Goal: Information Seeking & Learning: Learn about a topic

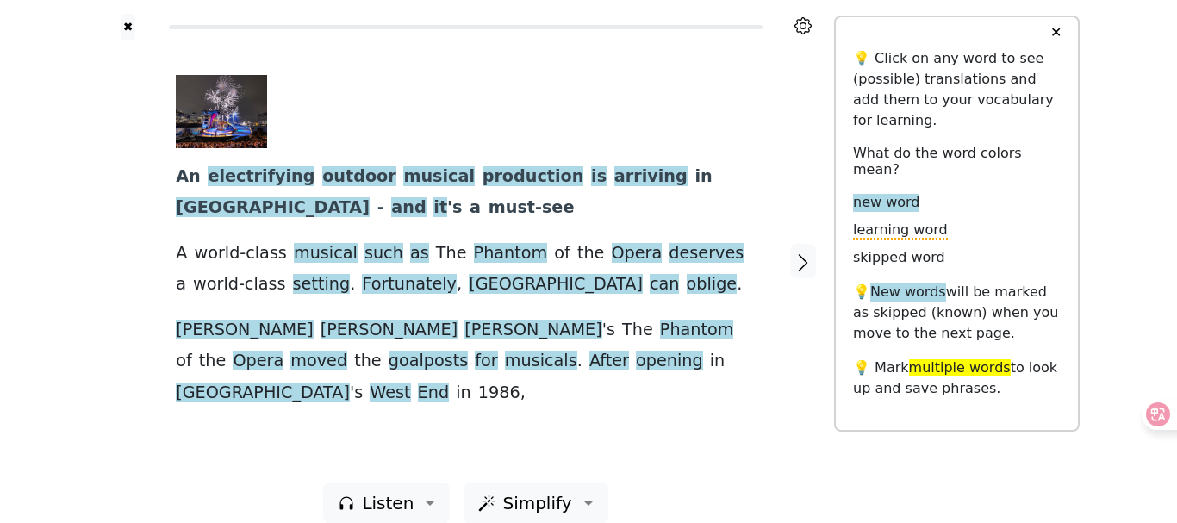
click at [130, 389] on div at bounding box center [127, 262] width 61 height 442
click at [266, 179] on span "electrifying" at bounding box center [261, 177] width 107 height 22
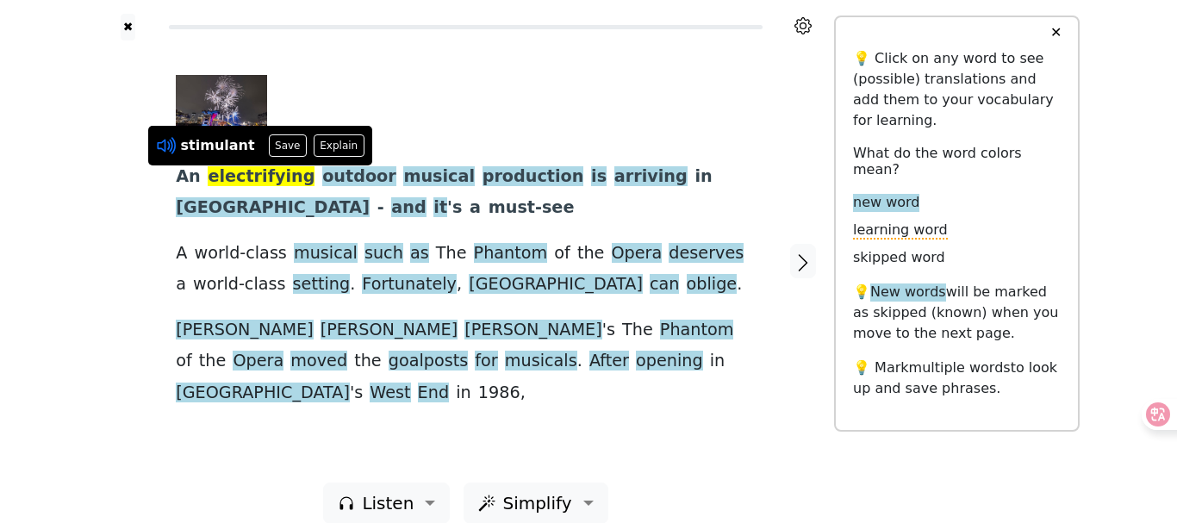
click at [165, 143] on icon at bounding box center [163, 146] width 13 height 13
click at [333, 146] on button "Explain" at bounding box center [339, 145] width 51 height 22
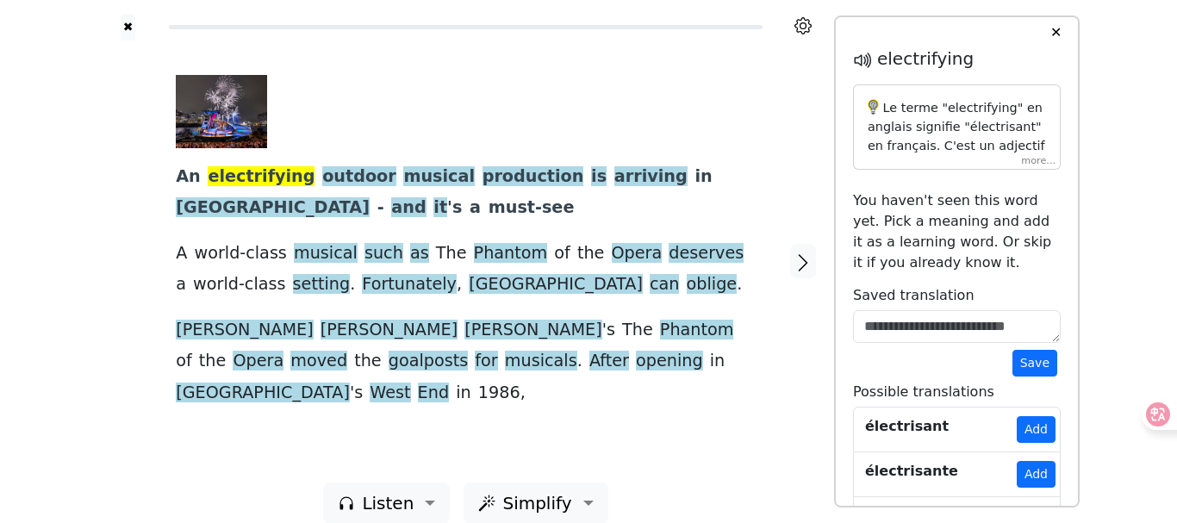
click at [1031, 158] on div "Le terme "electrifying" en anglais signifie "électrisant" en français. C'est un…" at bounding box center [957, 126] width 208 height 85
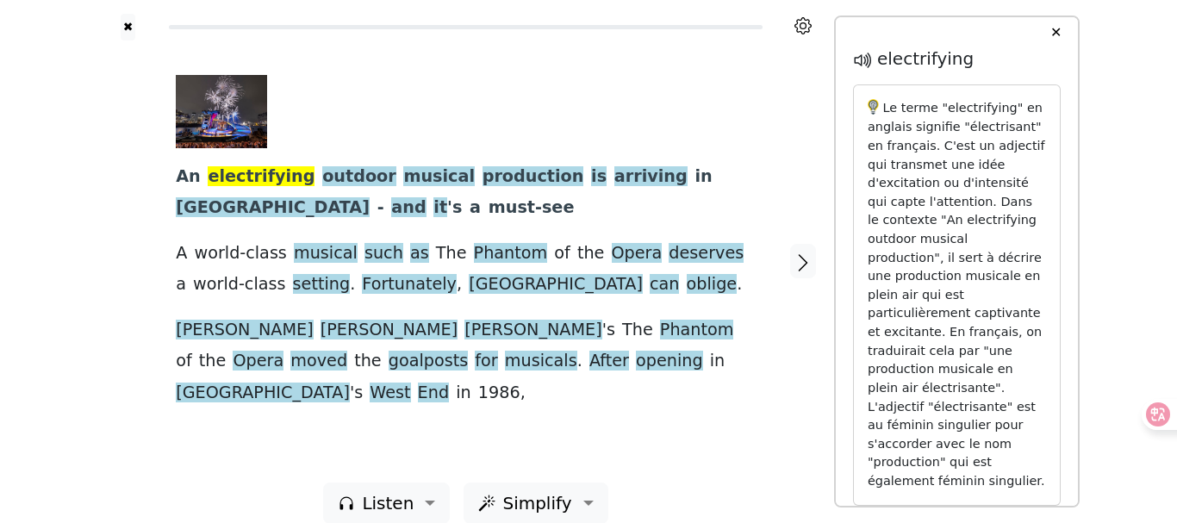
click at [748, 112] on div "An electrifying outdoor musical production is arriving in [GEOGRAPHIC_DATA] - a…" at bounding box center [466, 242] width 580 height 334
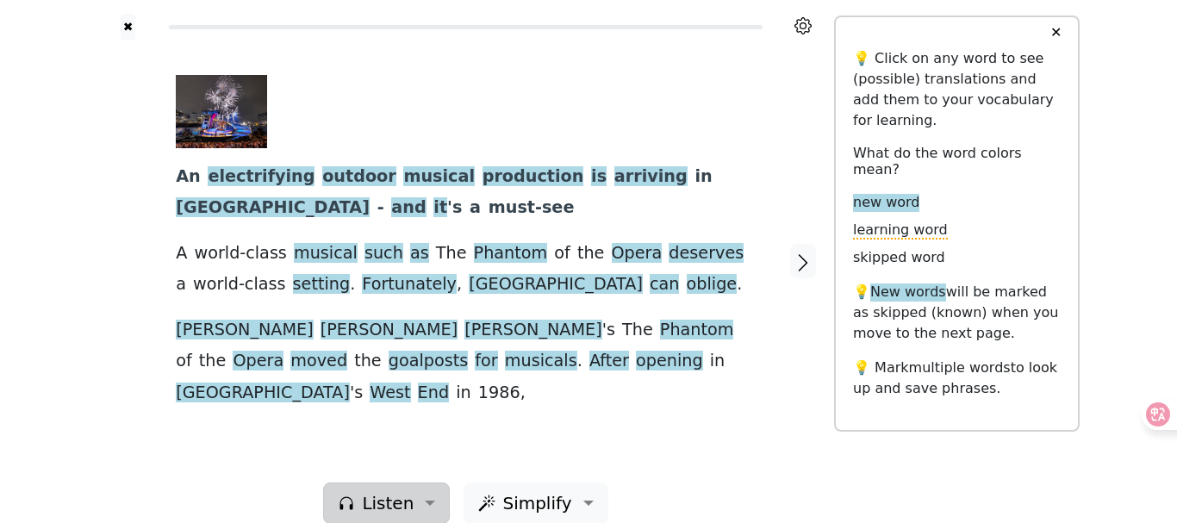
click at [377, 490] on span "Listen" at bounding box center [388, 503] width 52 height 26
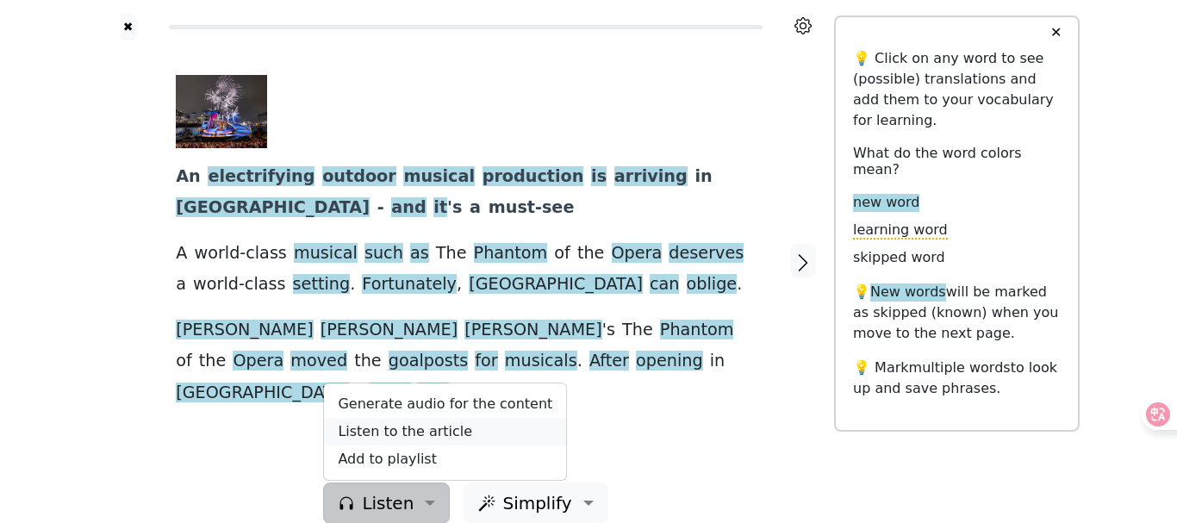
click at [441, 418] on link "Listen to the article" at bounding box center [445, 432] width 242 height 28
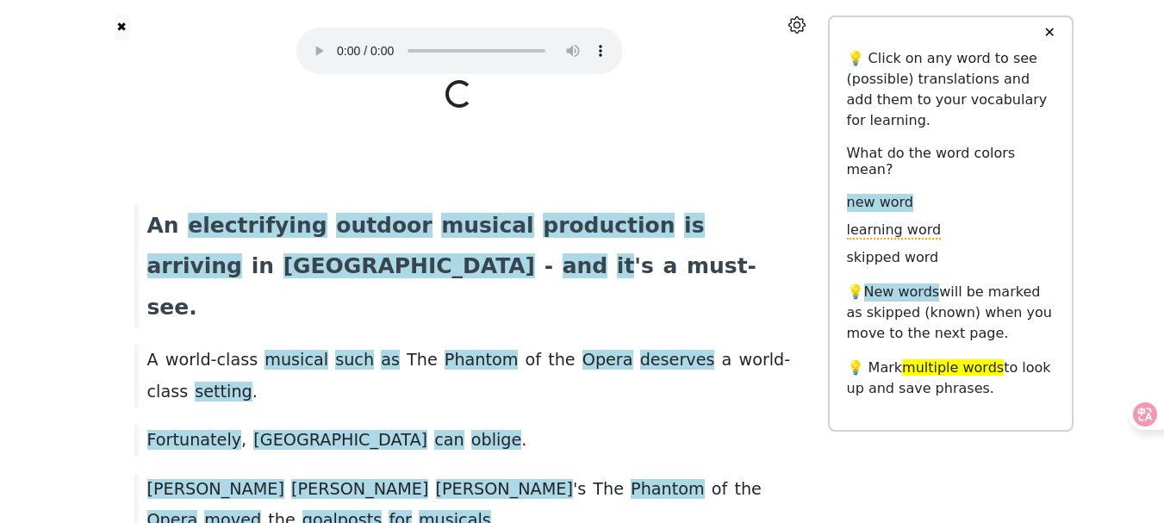
click at [802, 21] on icon at bounding box center [797, 24] width 17 height 17
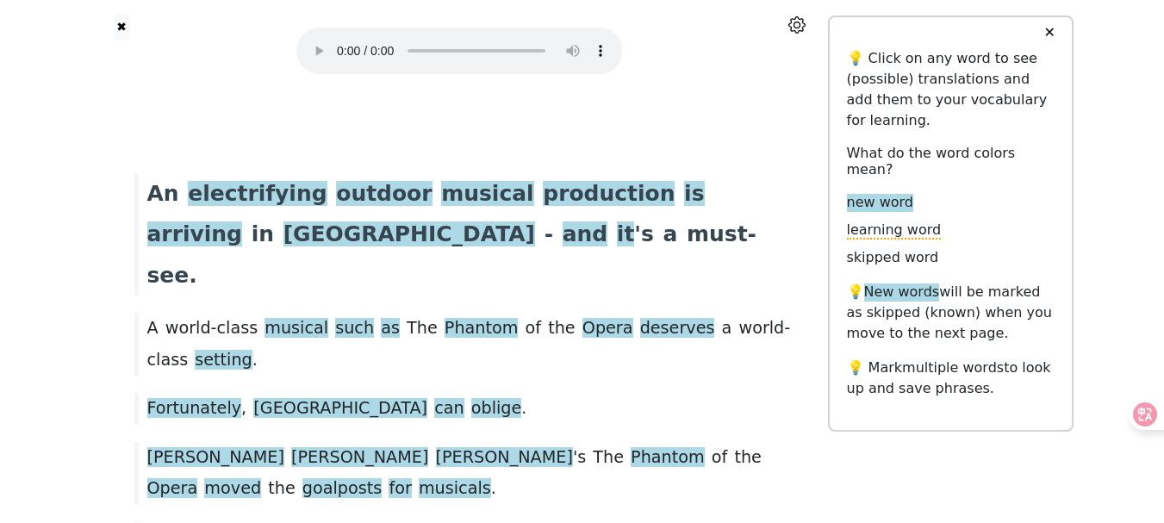
click at [789, 24] on div "Audio Player settings Quick word lookup Scroll text automatically with audio Pa…" at bounding box center [796, 24] width 61 height 21
click at [795, 23] on icon at bounding box center [797, 24] width 7 height 7
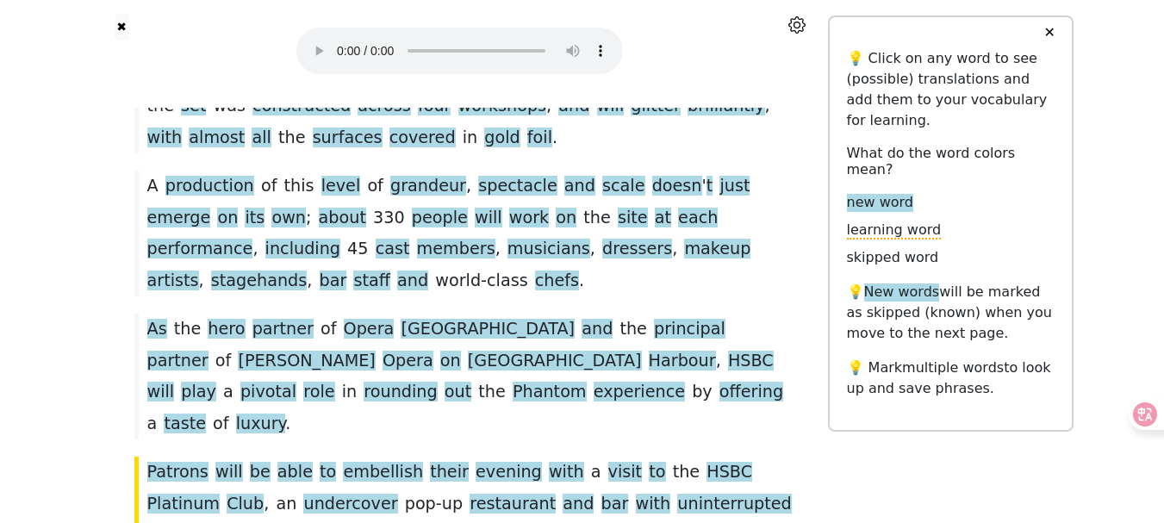
scroll to position [1513, 0]
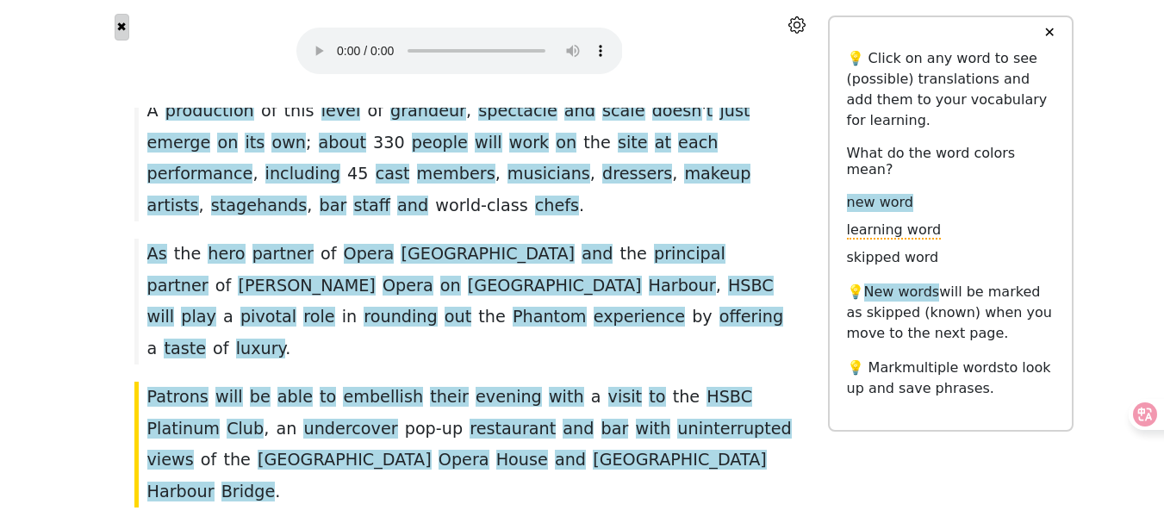
click at [119, 28] on button "✖" at bounding box center [122, 27] width 15 height 27
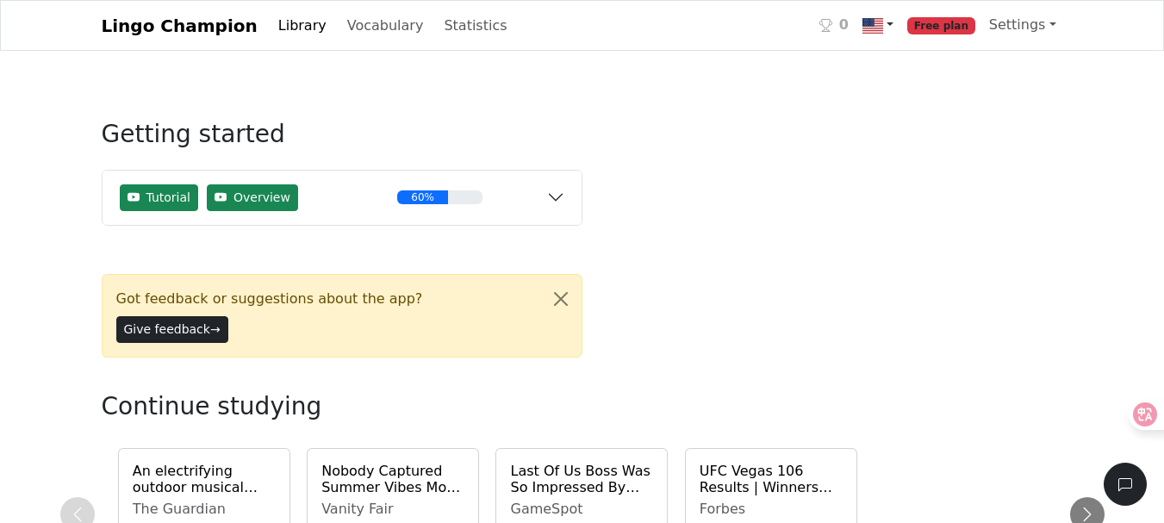
click at [896, 28] on link at bounding box center [878, 25] width 45 height 35
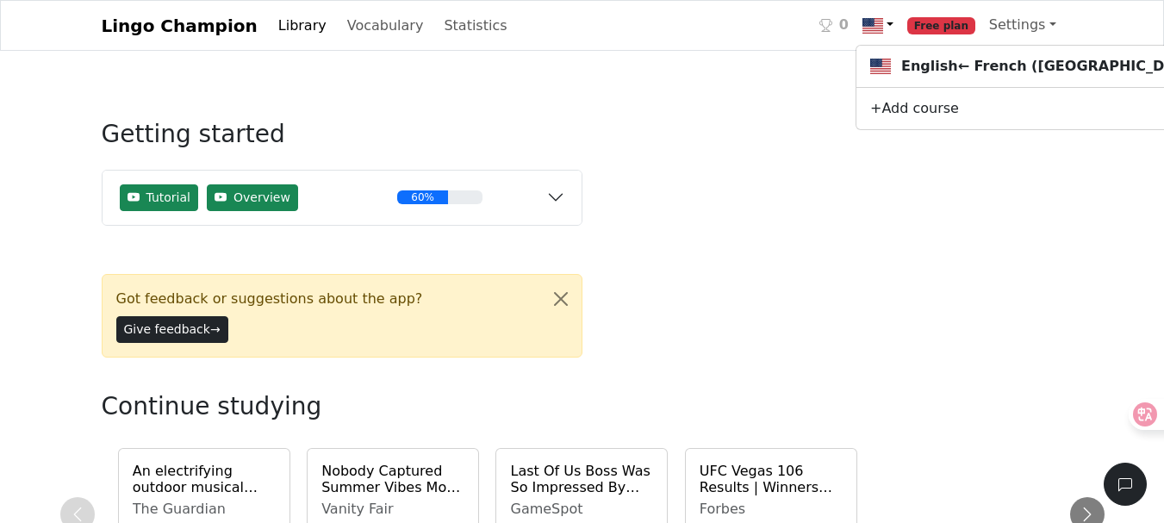
click at [896, 28] on link at bounding box center [878, 25] width 45 height 35
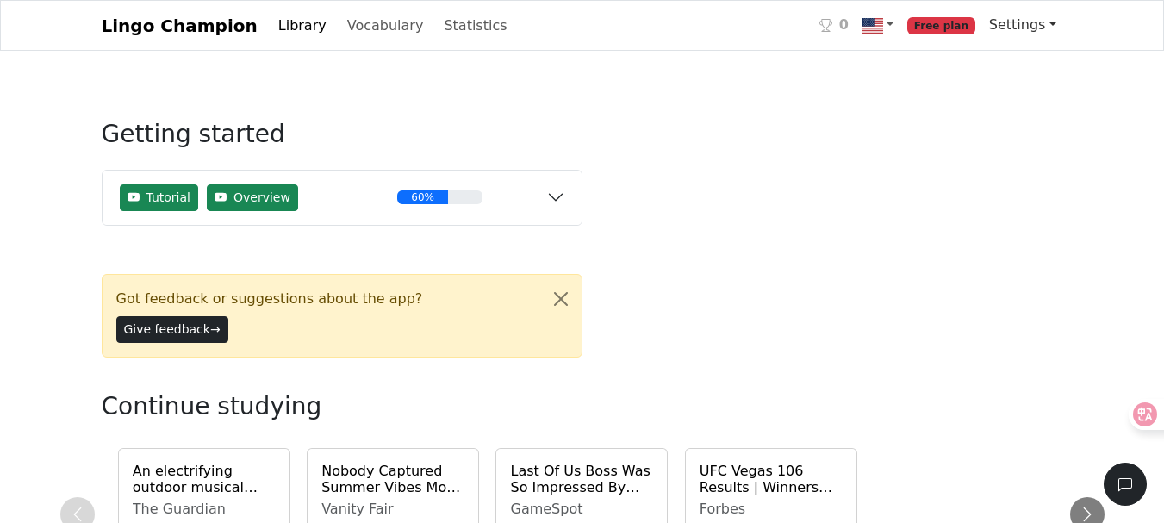
click at [1024, 28] on link "Settings" at bounding box center [1023, 25] width 81 height 34
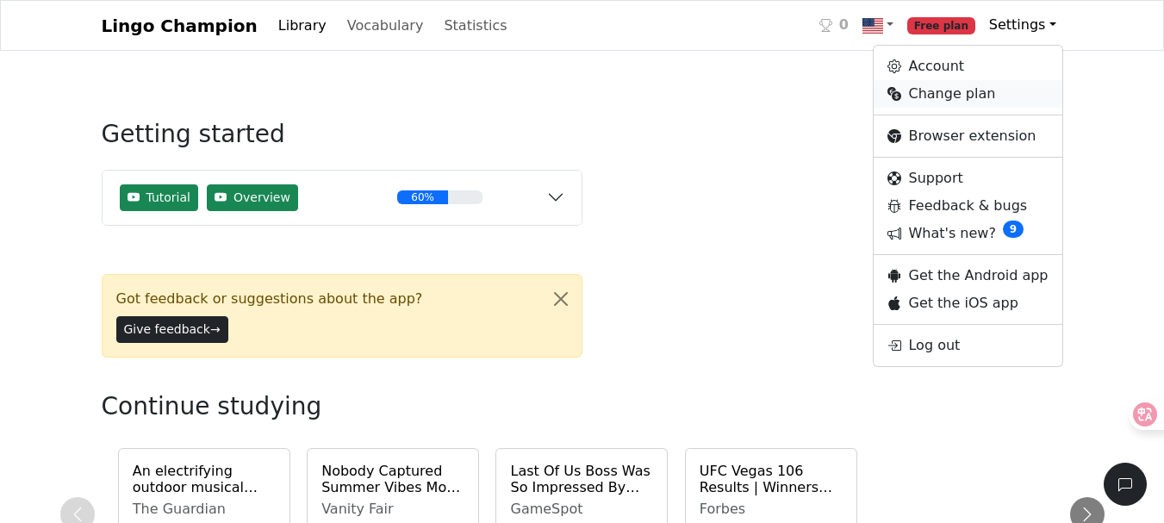
click at [964, 96] on link "Change plan" at bounding box center [968, 94] width 188 height 28
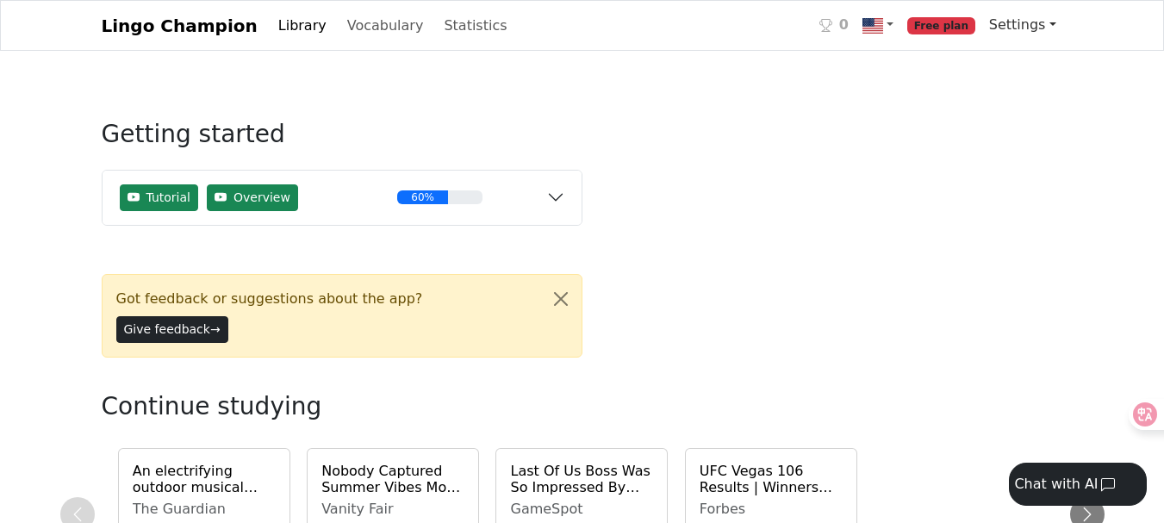
click at [1036, 31] on link "Settings" at bounding box center [1023, 25] width 81 height 34
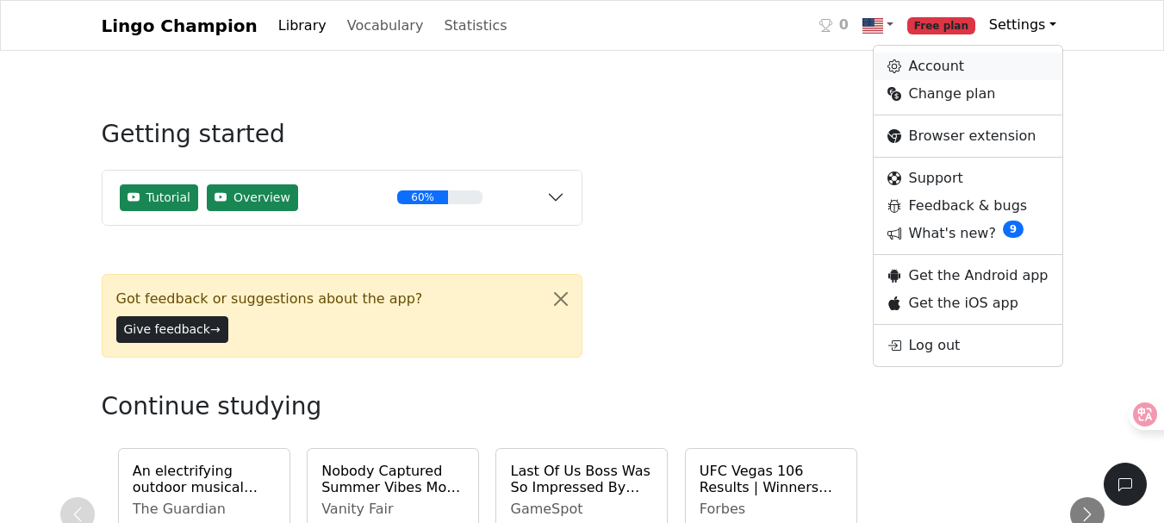
click at [967, 73] on link "Account" at bounding box center [968, 67] width 188 height 28
select select "**********"
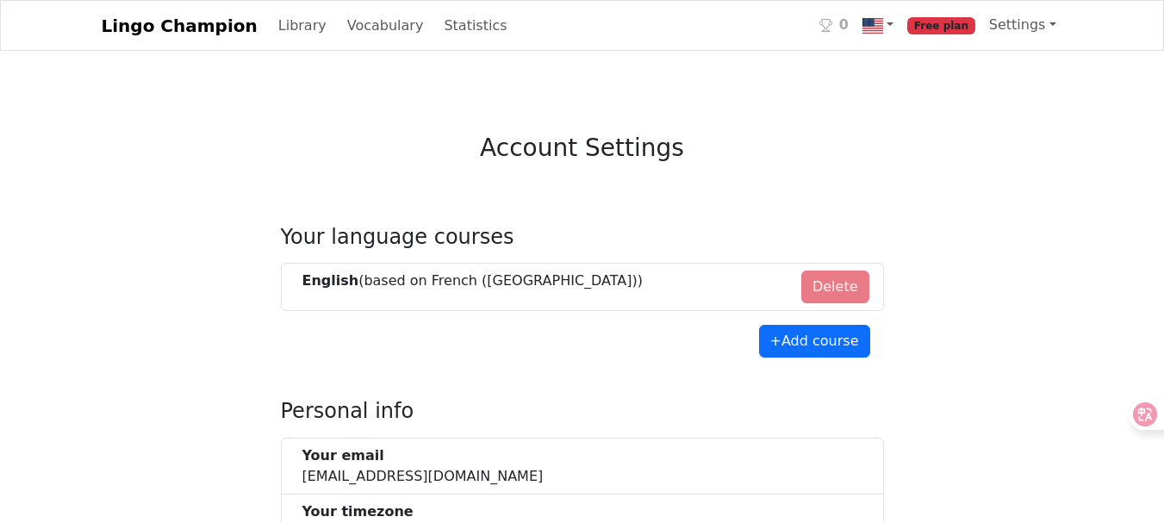
click at [615, 287] on li "English (based on French ([GEOGRAPHIC_DATA]) ) Delete" at bounding box center [582, 287] width 603 height 48
click at [480, 282] on div "English (based on French ([GEOGRAPHIC_DATA]) )" at bounding box center [473, 281] width 341 height 21
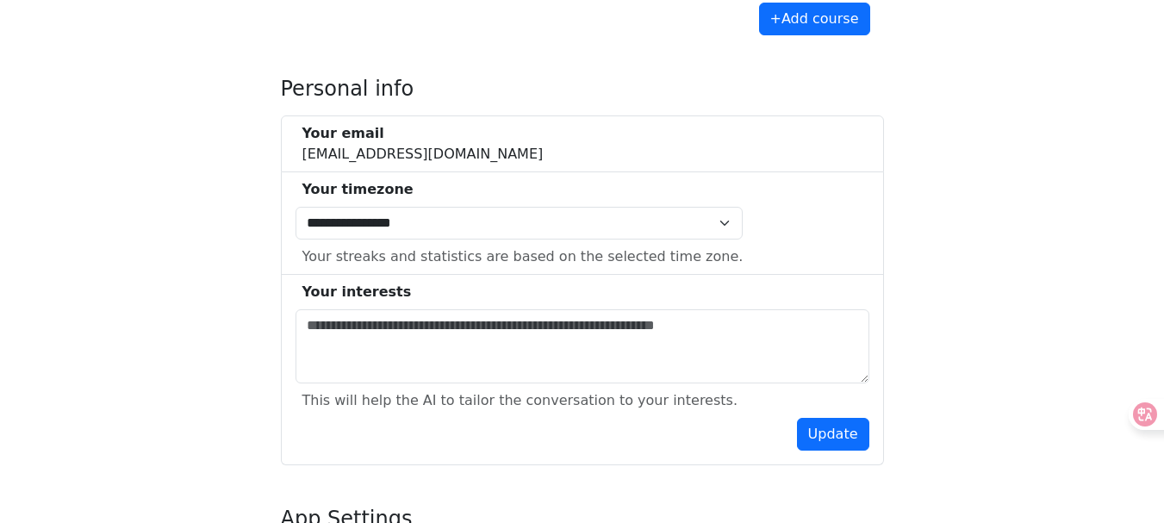
scroll to position [345, 0]
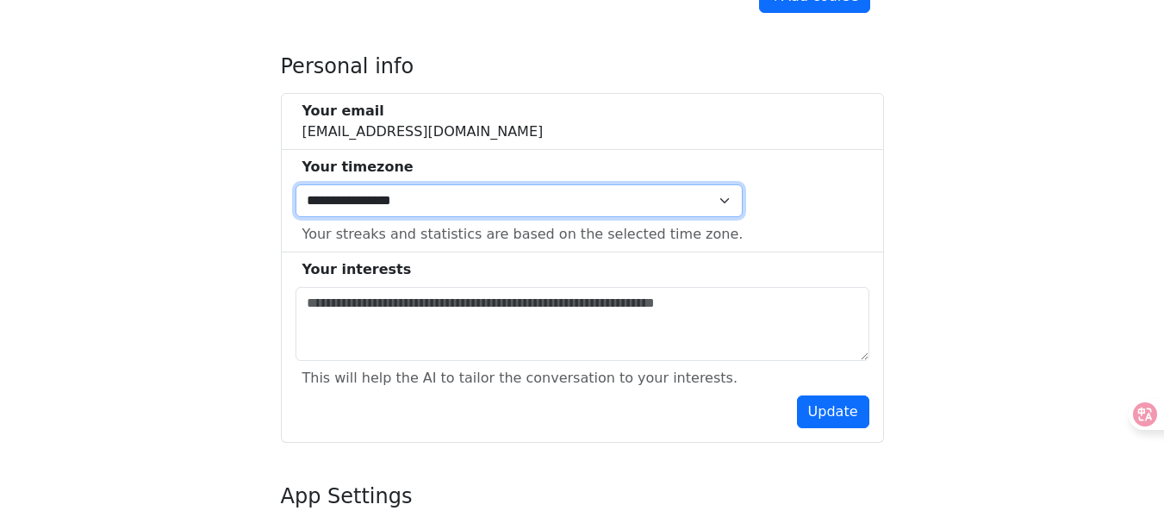
click at [608, 204] on select "**********" at bounding box center [520, 200] width 448 height 33
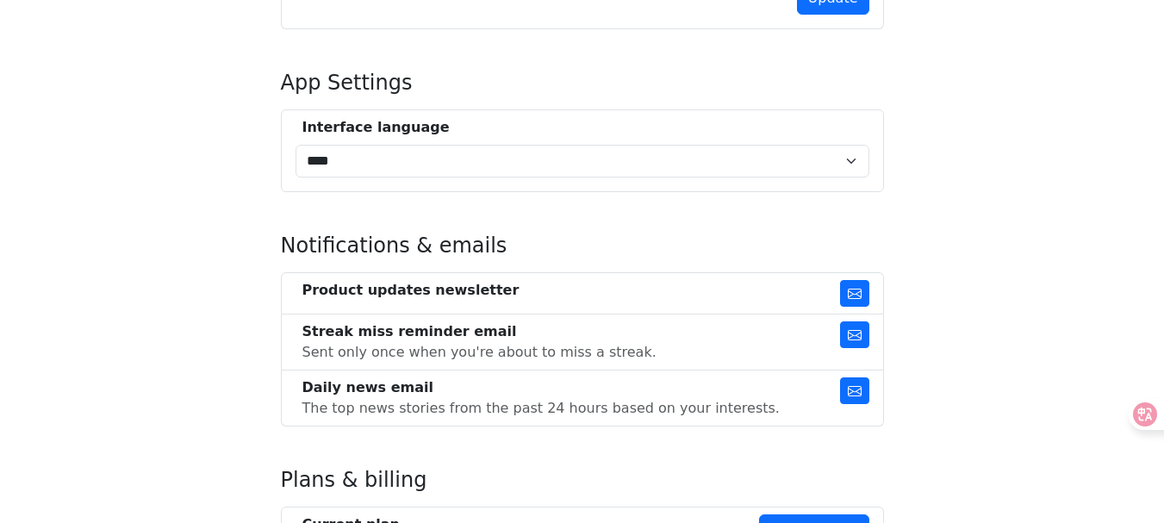
scroll to position [776, 0]
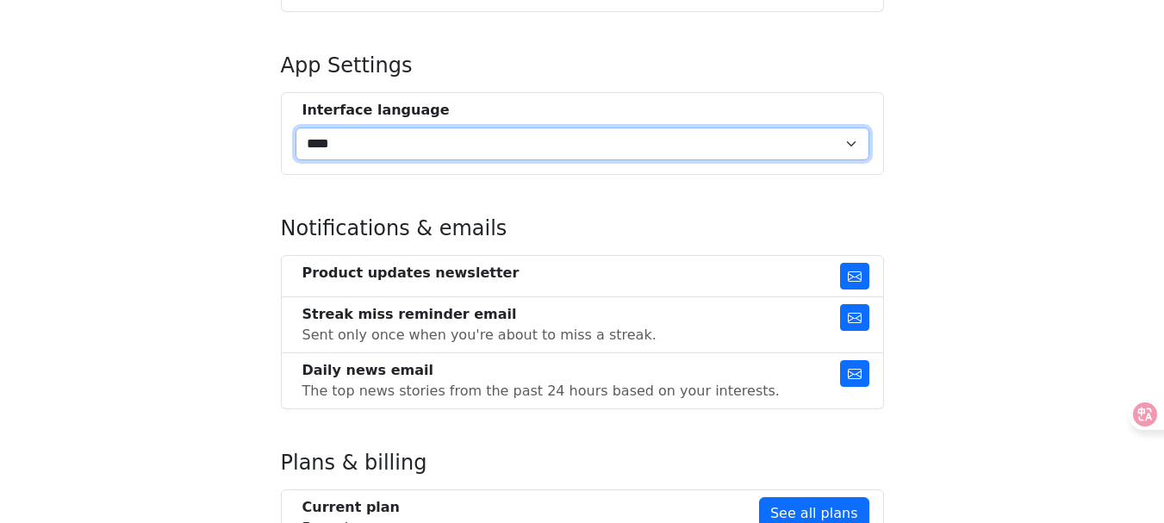
click at [850, 145] on select "**** ******** **" at bounding box center [583, 144] width 574 height 33
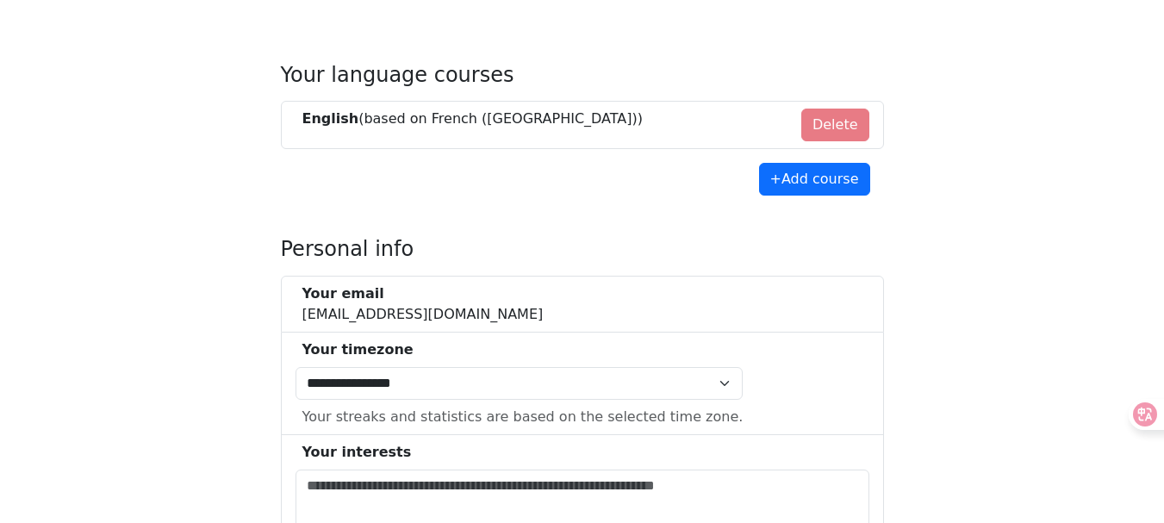
scroll to position [0, 0]
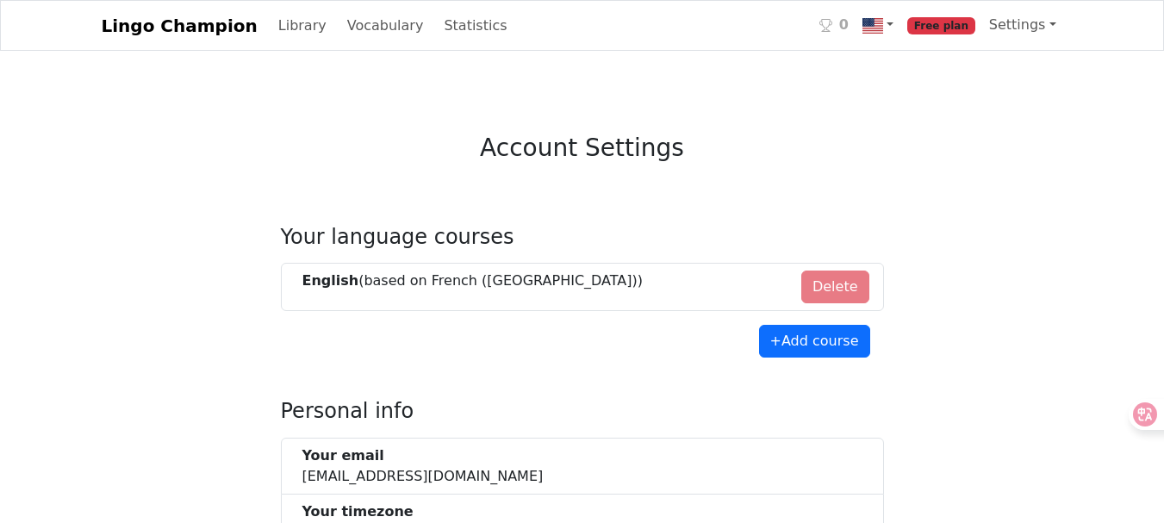
click at [672, 289] on li "English (based on French ([GEOGRAPHIC_DATA]) ) Delete" at bounding box center [582, 287] width 603 height 48
click at [828, 291] on li "English (based on French ([GEOGRAPHIC_DATA]) ) Delete" at bounding box center [582, 287] width 603 height 48
click at [844, 281] on li "English (based on French ([GEOGRAPHIC_DATA]) ) Delete" at bounding box center [582, 287] width 603 height 48
click at [824, 342] on button "+ Add course" at bounding box center [814, 341] width 111 height 33
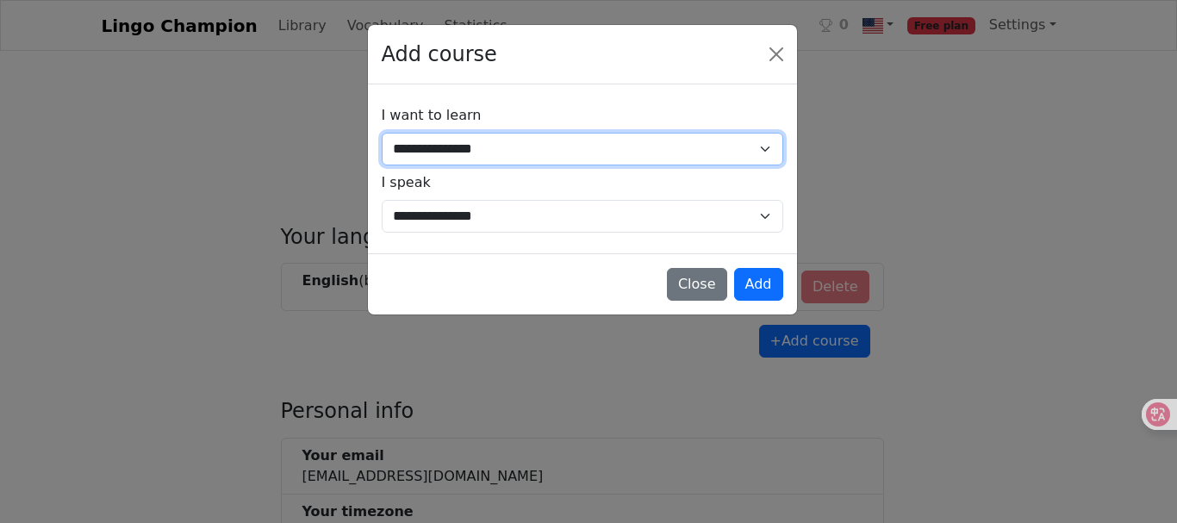
click at [756, 147] on select "**********" at bounding box center [583, 149] width 402 height 33
select select "**"
click at [382, 133] on select "**********" at bounding box center [583, 149] width 402 height 33
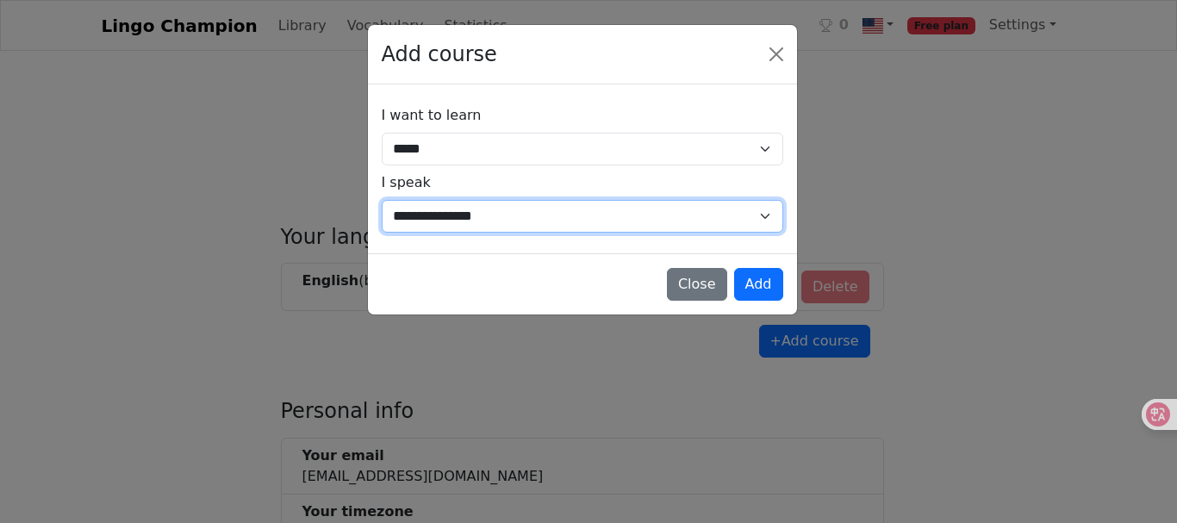
click at [718, 206] on select "**********" at bounding box center [583, 216] width 402 height 33
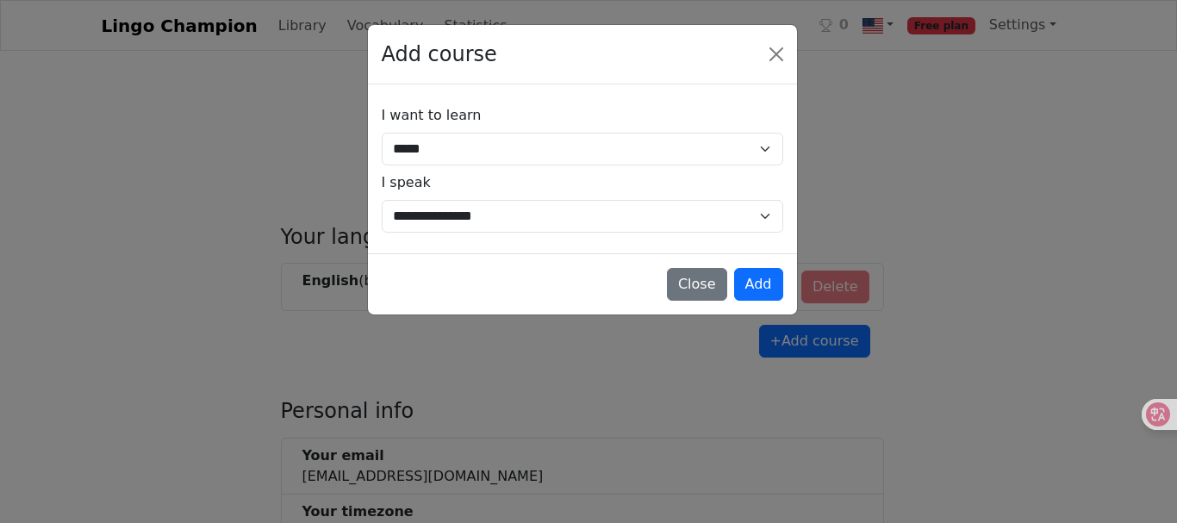
click at [1014, 200] on div "**********" at bounding box center [588, 261] width 1177 height 523
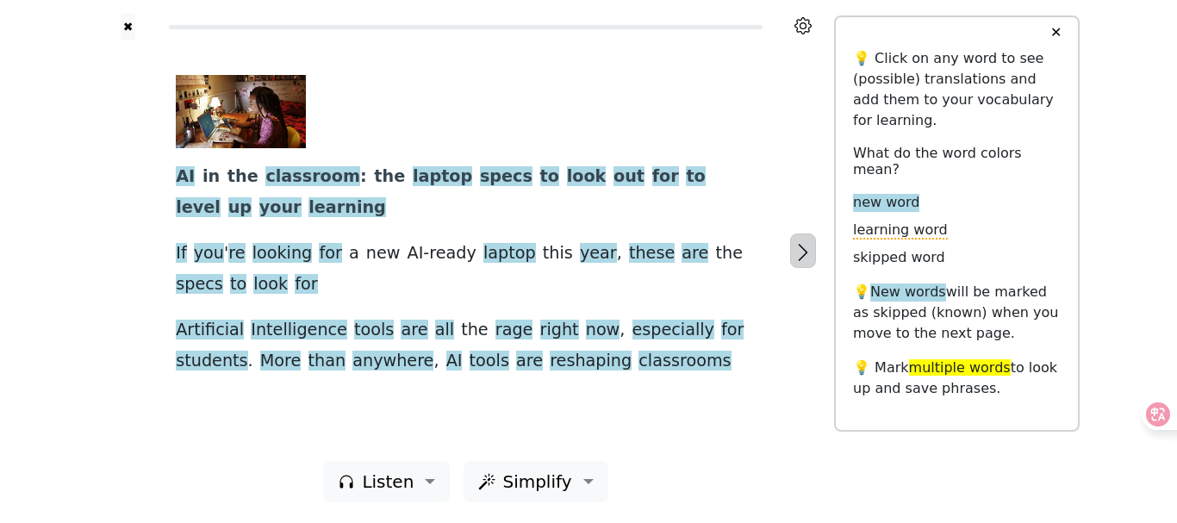
click at [801, 254] on icon "button" at bounding box center [803, 252] width 21 height 21
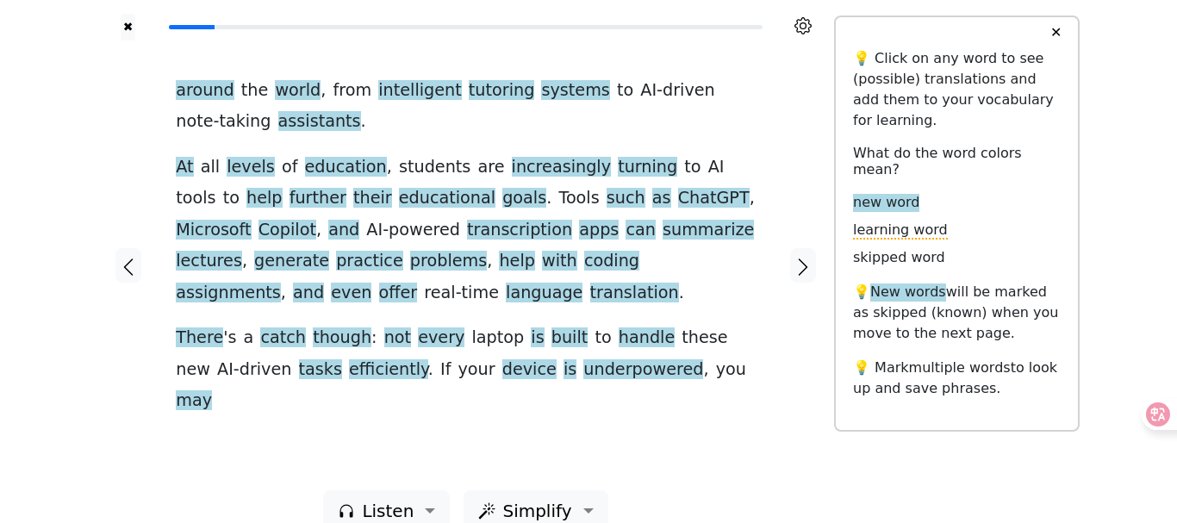
click at [817, 239] on div at bounding box center [803, 266] width 61 height 450
click at [802, 257] on icon "button" at bounding box center [803, 267] width 21 height 21
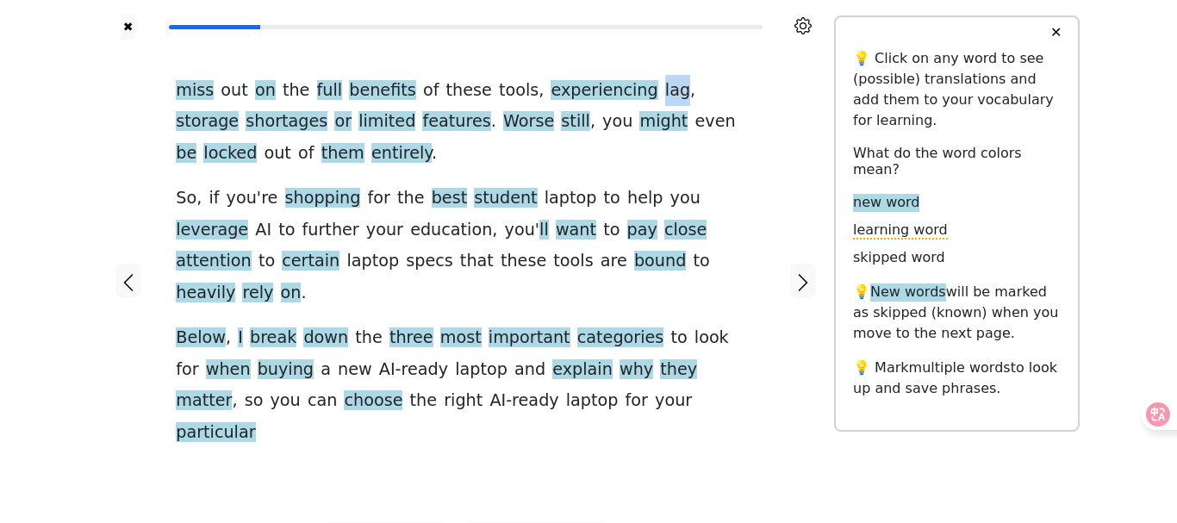
drag, startPoint x: 640, startPoint y: 85, endPoint x: 666, endPoint y: 85, distance: 25.9
click at [666, 85] on div "miss out on the full benefits of these tools , experiencing lag , storage short…" at bounding box center [466, 261] width 580 height 373
click at [239, 111] on span "storage" at bounding box center [207, 122] width 63 height 22
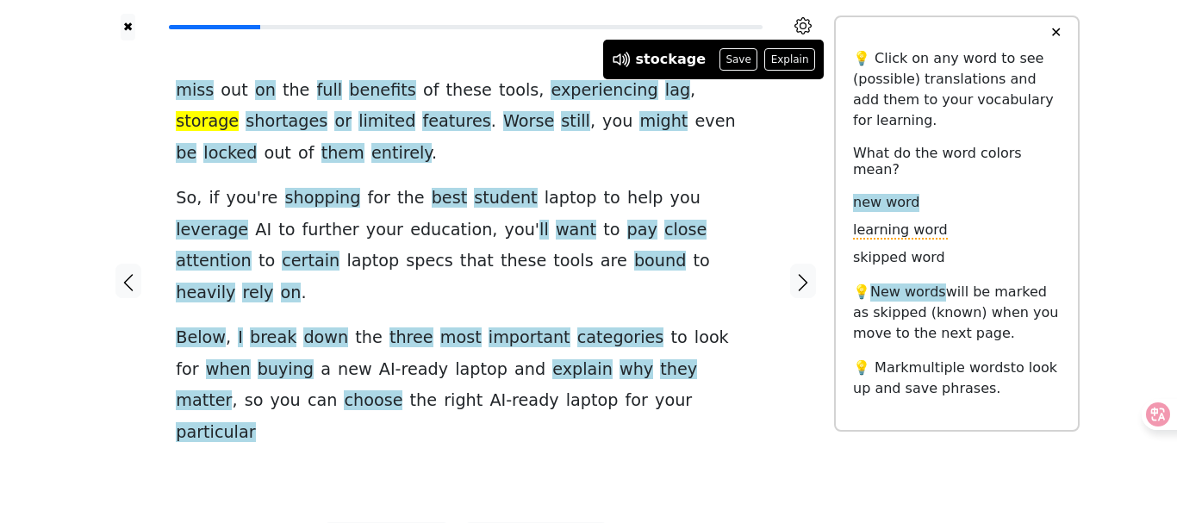
click at [632, 165] on div "miss out on the full benefits of these tools , experiencing lag , storage short…" at bounding box center [466, 261] width 580 height 373
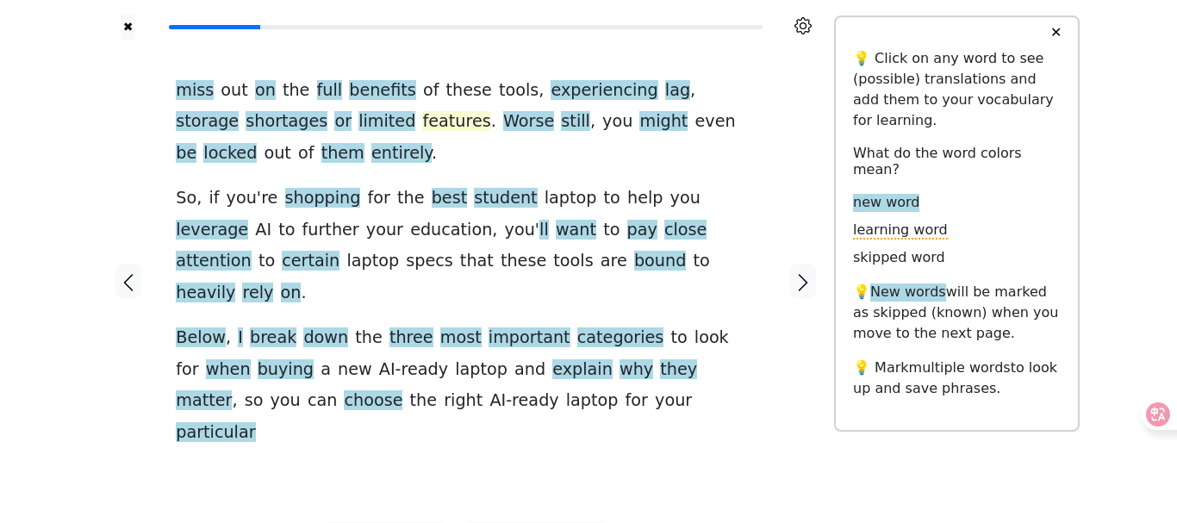
click at [422, 120] on span "features" at bounding box center [456, 122] width 68 height 22
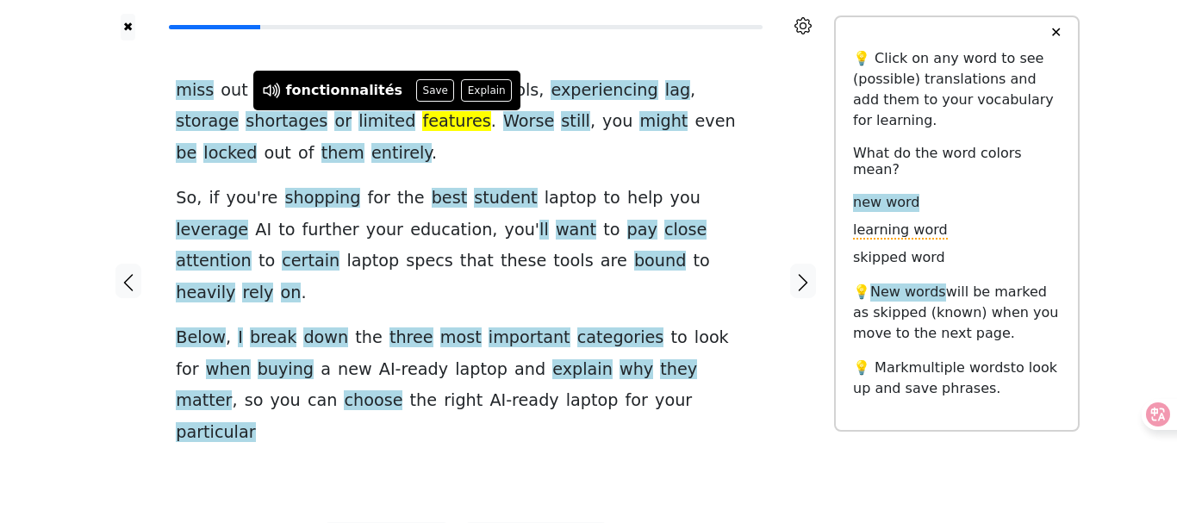
click at [439, 141] on div "miss out on the full benefits of these tools , experiencing lag , storage short…" at bounding box center [466, 261] width 580 height 373
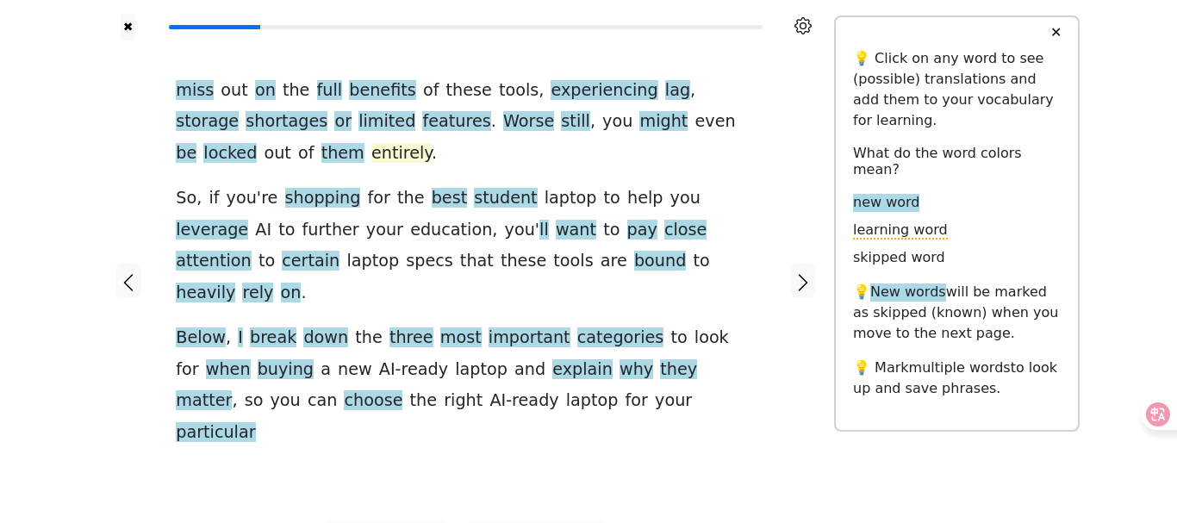
click at [371, 157] on span "entirely" at bounding box center [401, 154] width 60 height 22
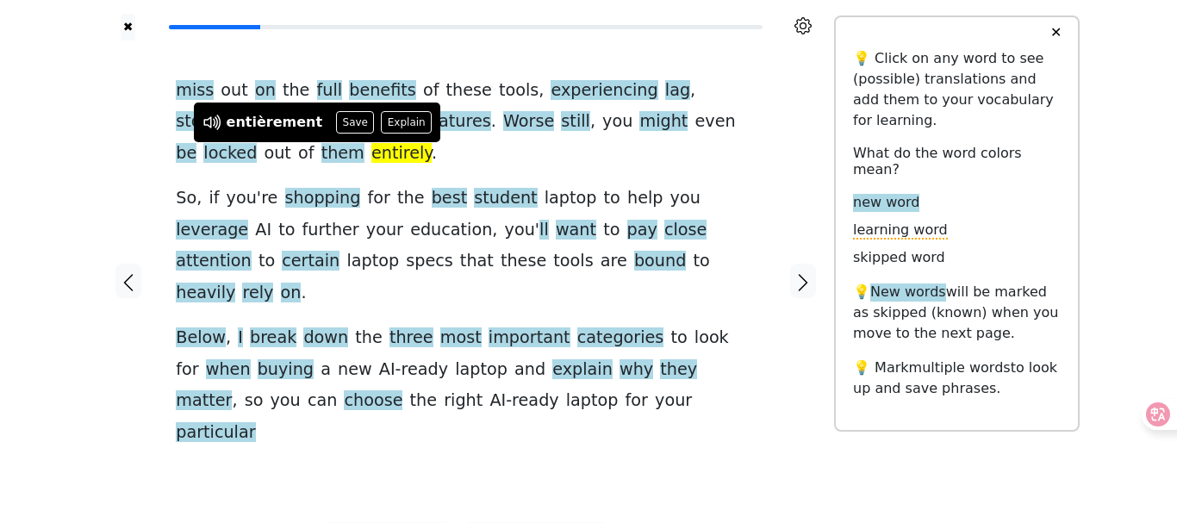
click at [417, 164] on div "miss out on the full benefits of these tools , experiencing lag , storage short…" at bounding box center [466, 261] width 580 height 373
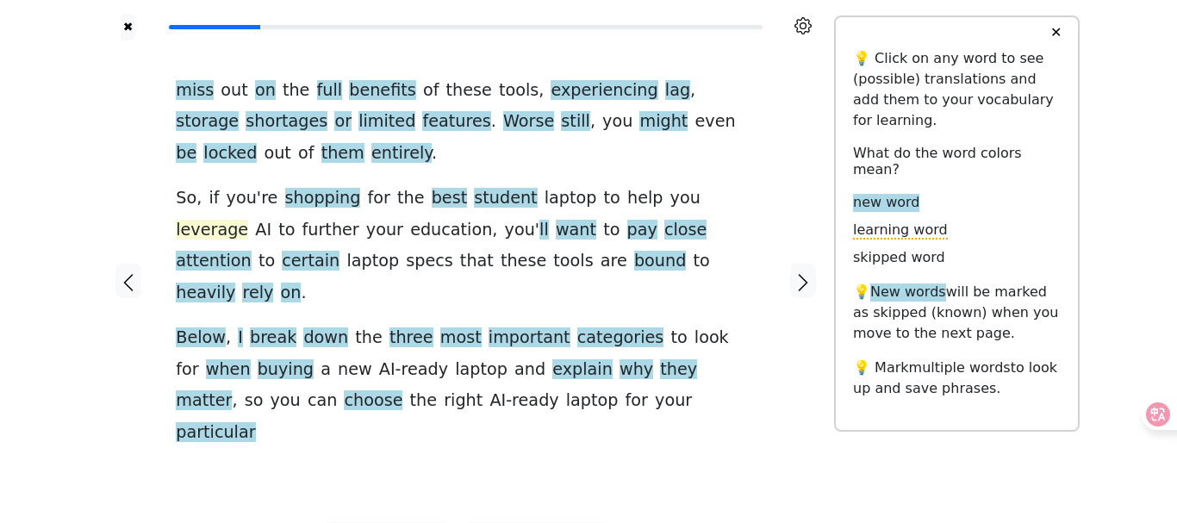
click at [248, 220] on span "leverage" at bounding box center [212, 231] width 72 height 22
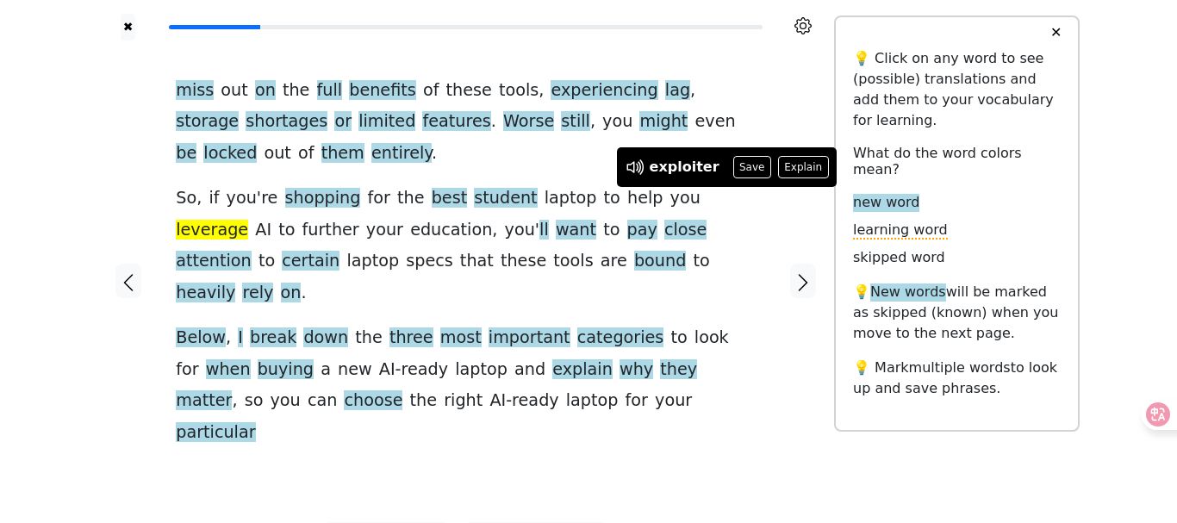
click at [762, 434] on div "miss out on the full benefits of these tools , experiencing lag , storage short…" at bounding box center [466, 282] width 615 height 482
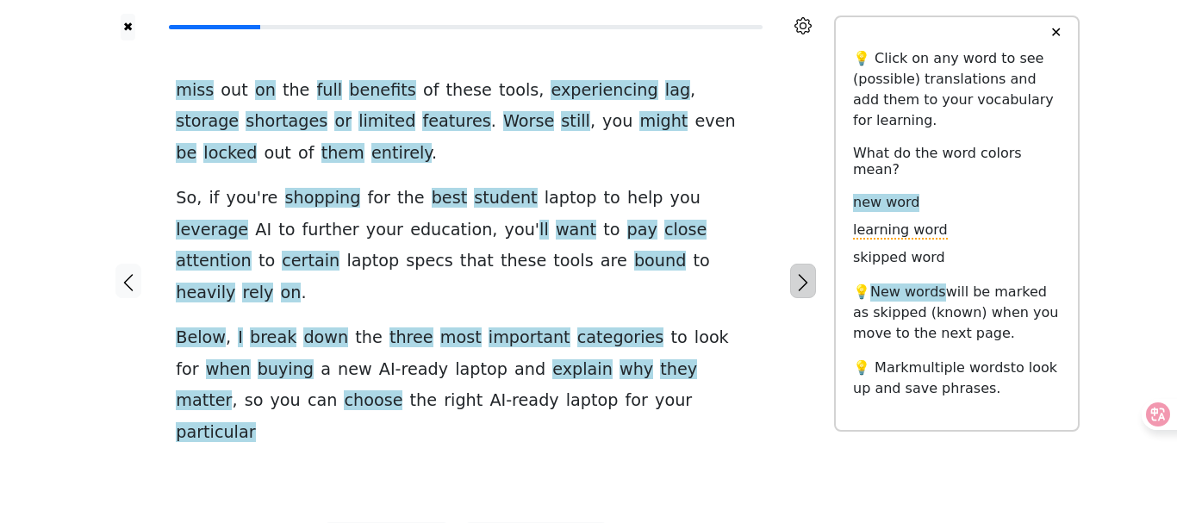
click at [802, 272] on icon "button" at bounding box center [803, 282] width 21 height 21
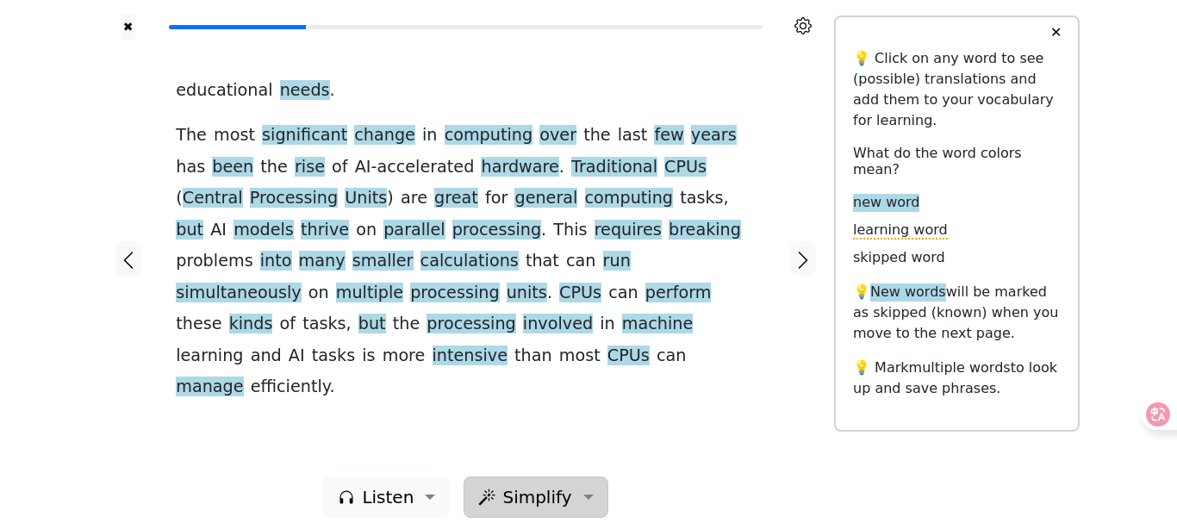
click at [588, 481] on button "Simplify" at bounding box center [536, 497] width 144 height 41
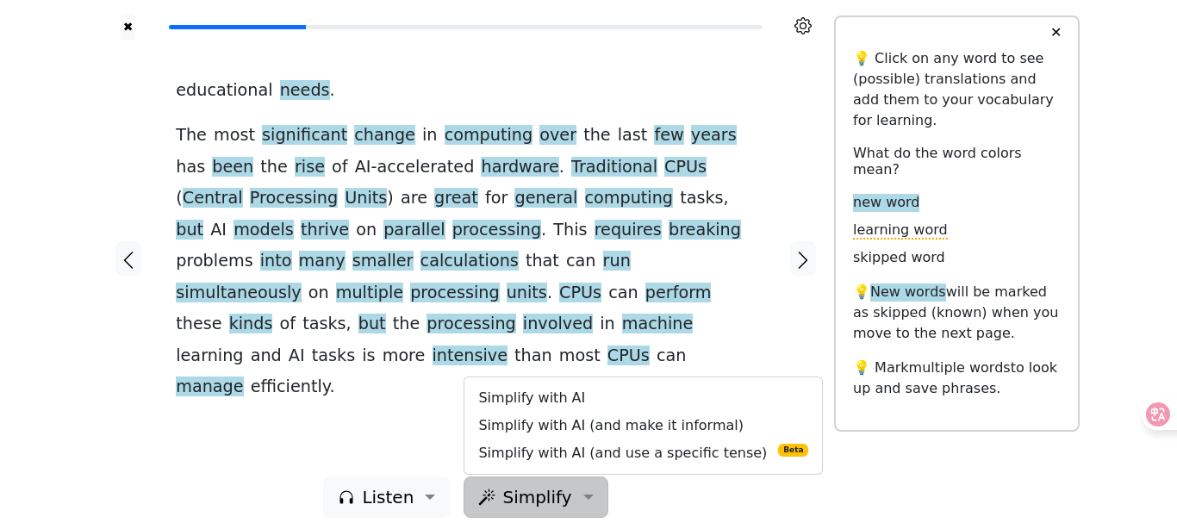
click at [306, 404] on div "educational needs . The most significant change in computing over the last few …" at bounding box center [466, 259] width 615 height 436
